Goal: Use online tool/utility

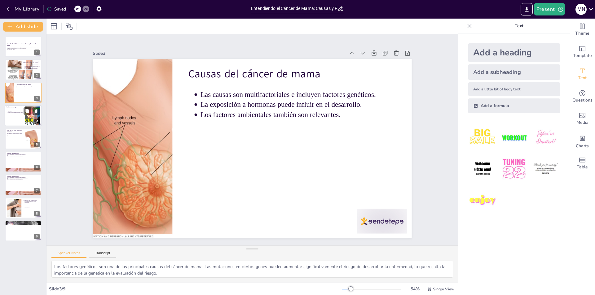
click at [18, 118] on div at bounding box center [23, 115] width 37 height 21
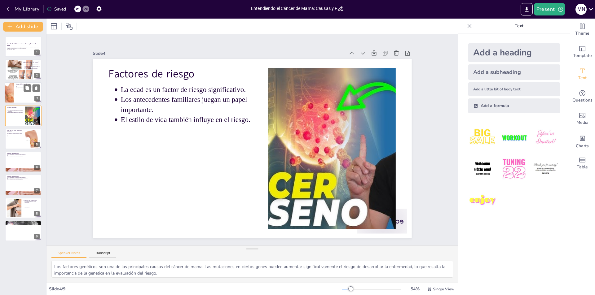
click at [22, 88] on p "La exposición a hormonas puede influir en el desarrollo." at bounding box center [28, 87] width 23 height 1
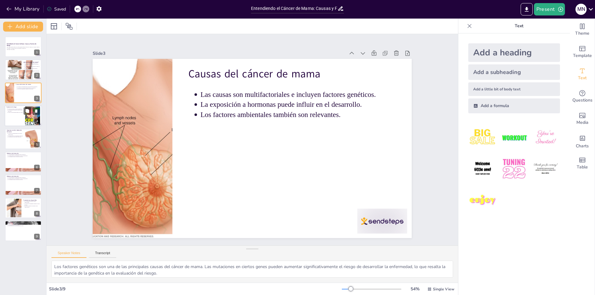
click at [15, 114] on div at bounding box center [23, 115] width 37 height 21
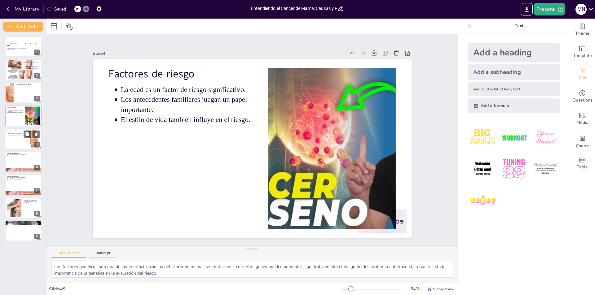
click at [16, 135] on p "Las mamografías son herramientas efectivas." at bounding box center [15, 135] width 15 height 1
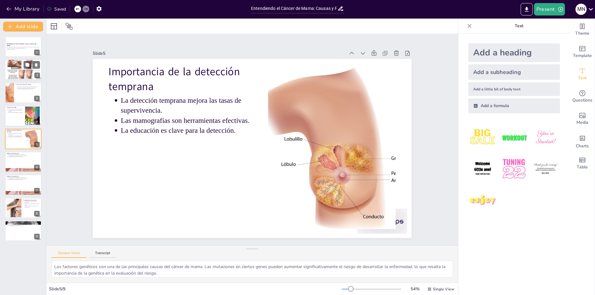
click at [20, 72] on div at bounding box center [19, 69] width 27 height 23
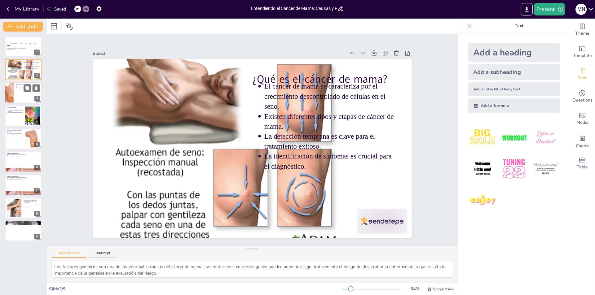
click at [18, 93] on div at bounding box center [23, 92] width 37 height 21
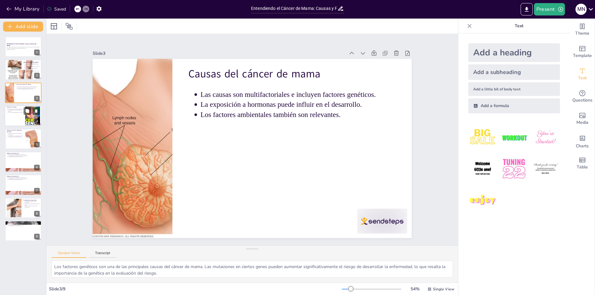
click at [20, 108] on p "La edad es un factor de riesgo significativo." at bounding box center [15, 108] width 15 height 1
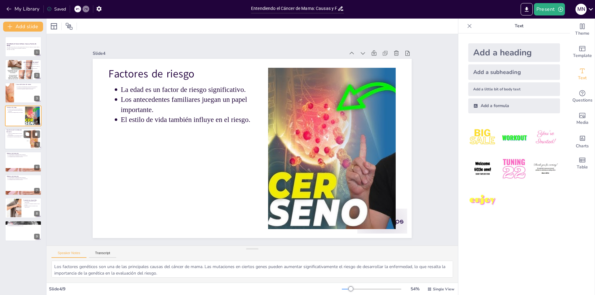
click at [19, 133] on div "La detección temprana mejora las tasas de supervivencia. Las mamografías son he…" at bounding box center [15, 135] width 17 height 5
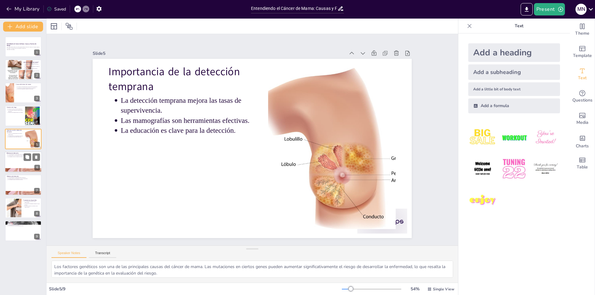
click at [18, 156] on p "Los exámenes clínicos son parte del proceso." at bounding box center [24, 156] width 32 height 1
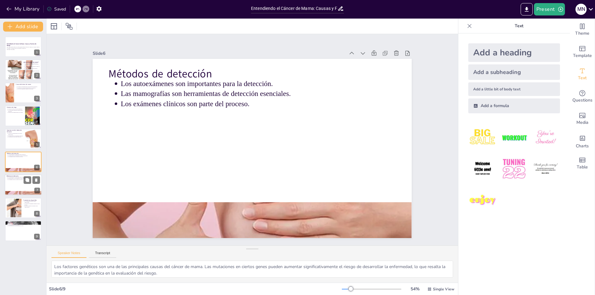
click at [21, 183] on div at bounding box center [23, 185] width 37 height 21
click at [24, 204] on button at bounding box center [27, 203] width 7 height 7
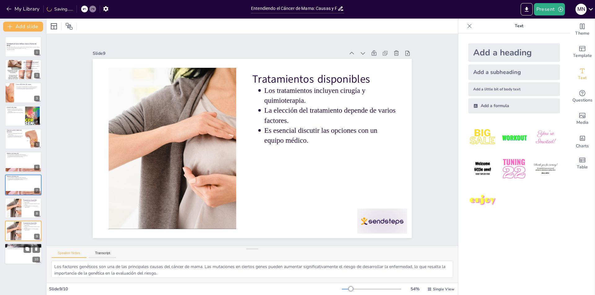
click at [17, 249] on p "La concienciación es responsabilidad de todos." at bounding box center [24, 248] width 32 height 1
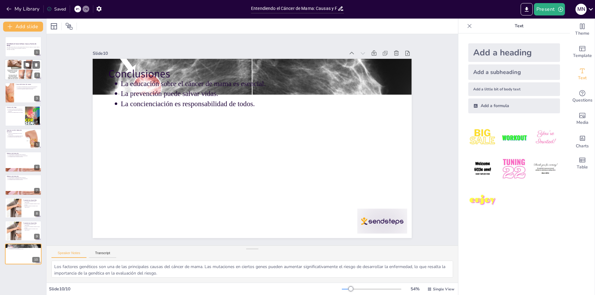
click at [22, 70] on div at bounding box center [19, 69] width 27 height 23
